Goal: Navigation & Orientation: Find specific page/section

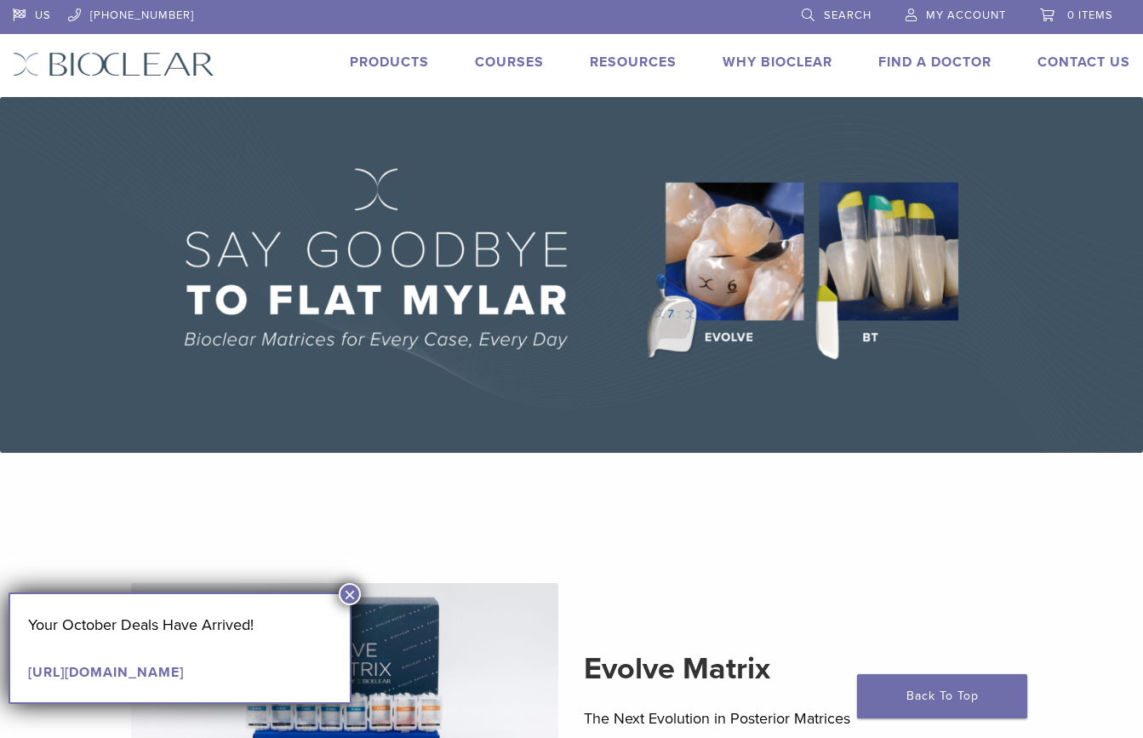
click at [516, 63] on link "Courses" at bounding box center [509, 62] width 69 height 17
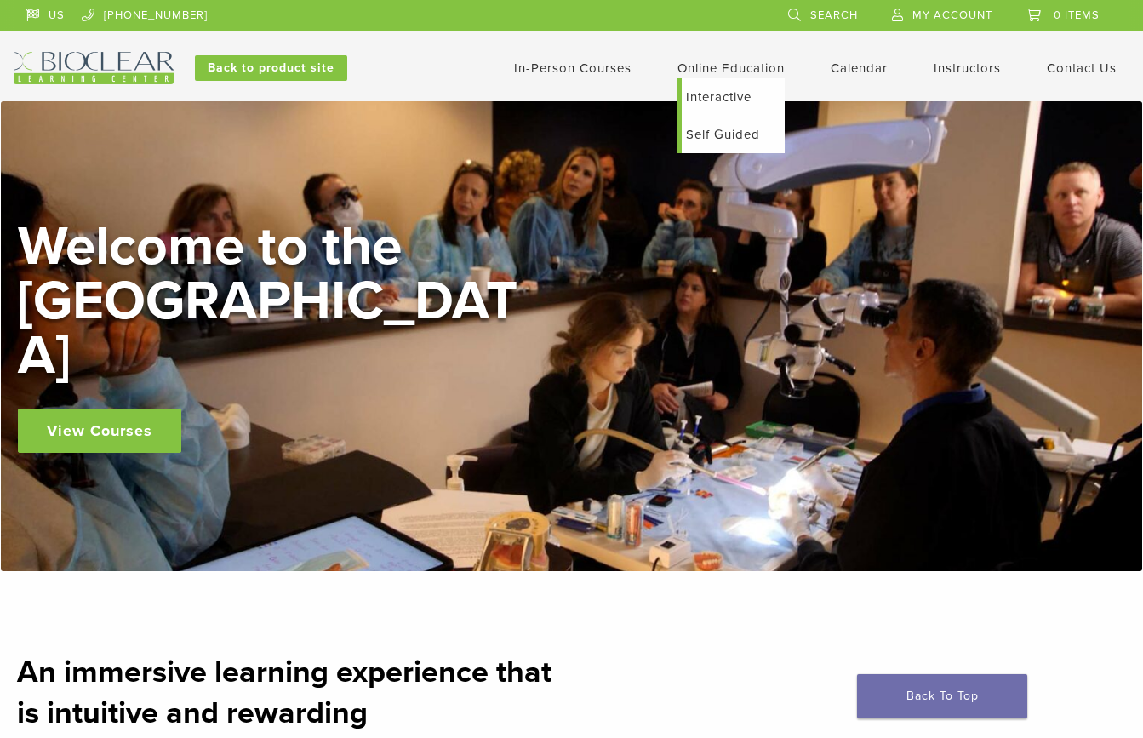
click at [702, 71] on link "Online Education" at bounding box center [730, 67] width 107 height 15
click at [721, 130] on link "Self Guided" at bounding box center [732, 134] width 103 height 37
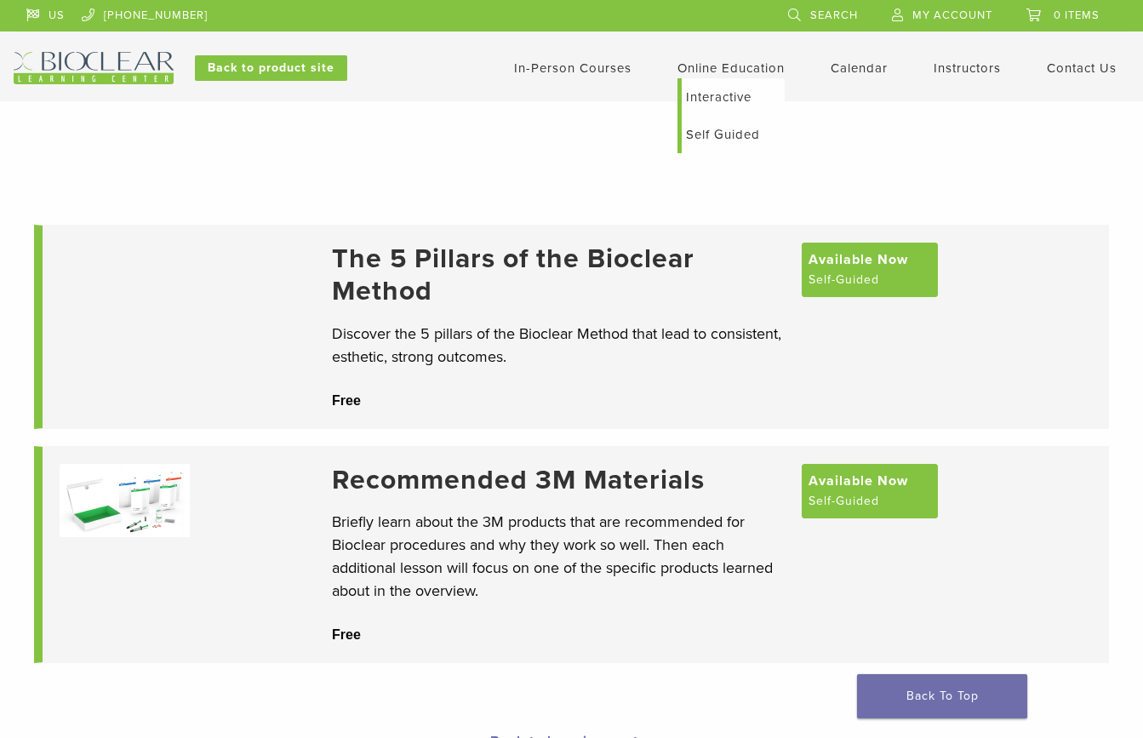
click at [710, 106] on link "Interactive" at bounding box center [732, 96] width 103 height 37
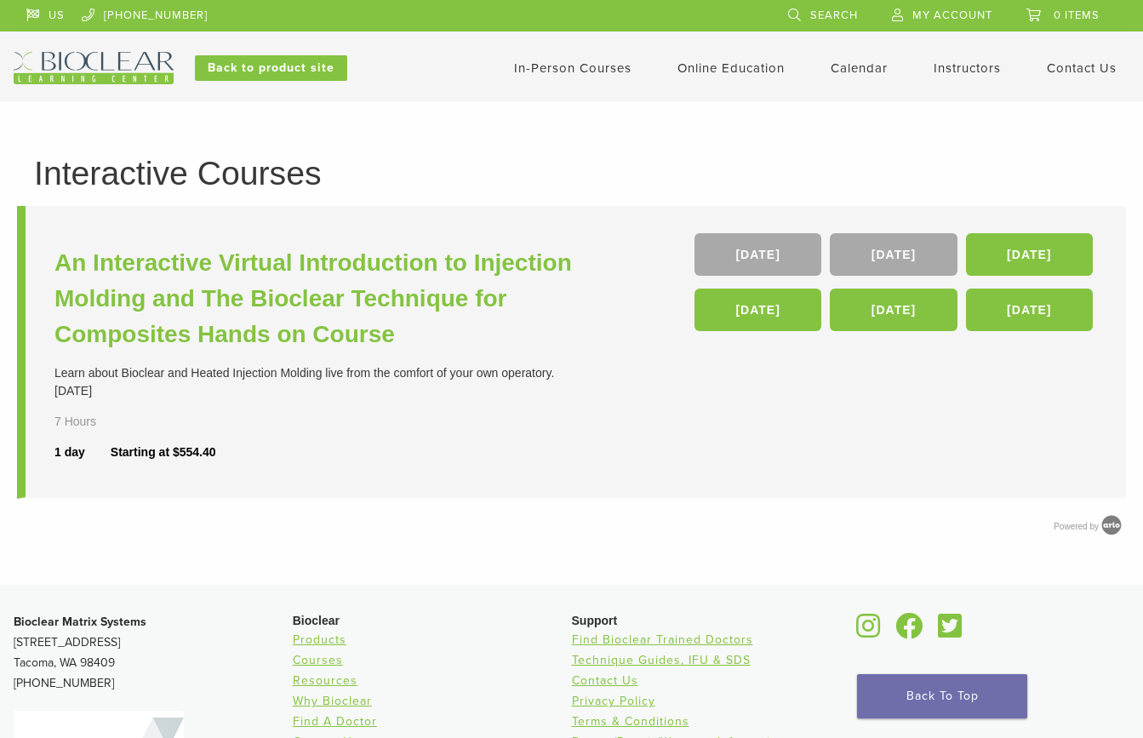
click at [565, 66] on link "In-Person Courses" at bounding box center [572, 67] width 117 height 15
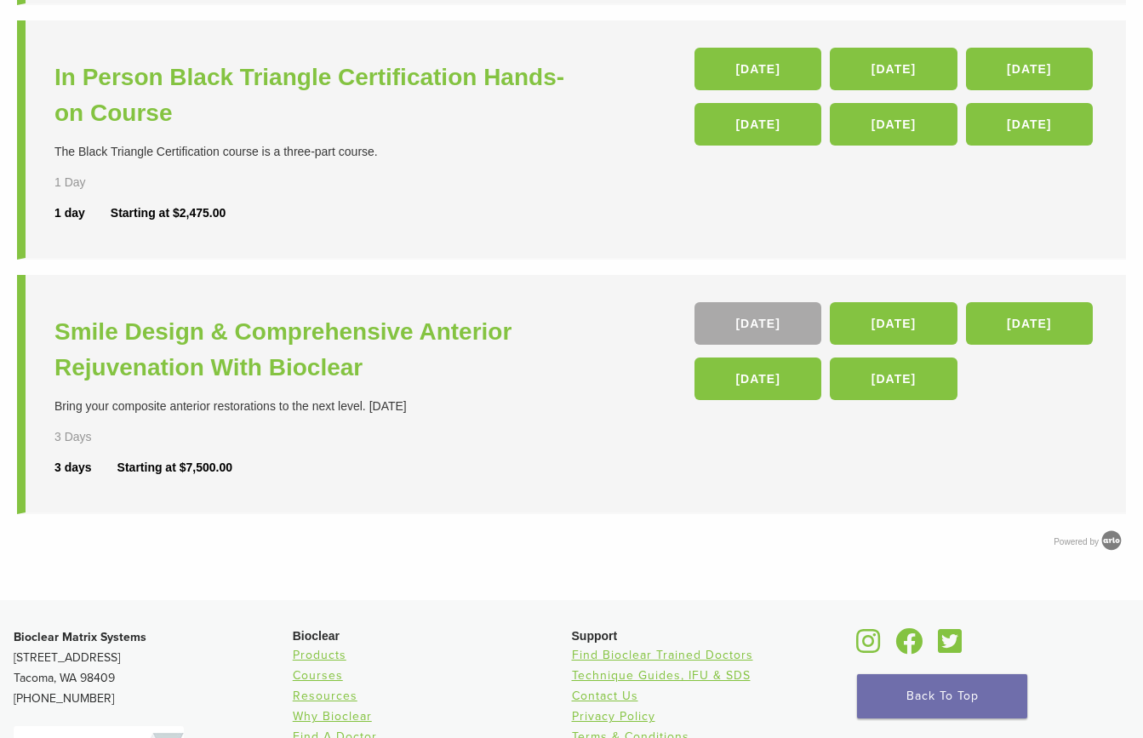
scroll to position [766, 0]
